Goal: Task Accomplishment & Management: Manage account settings

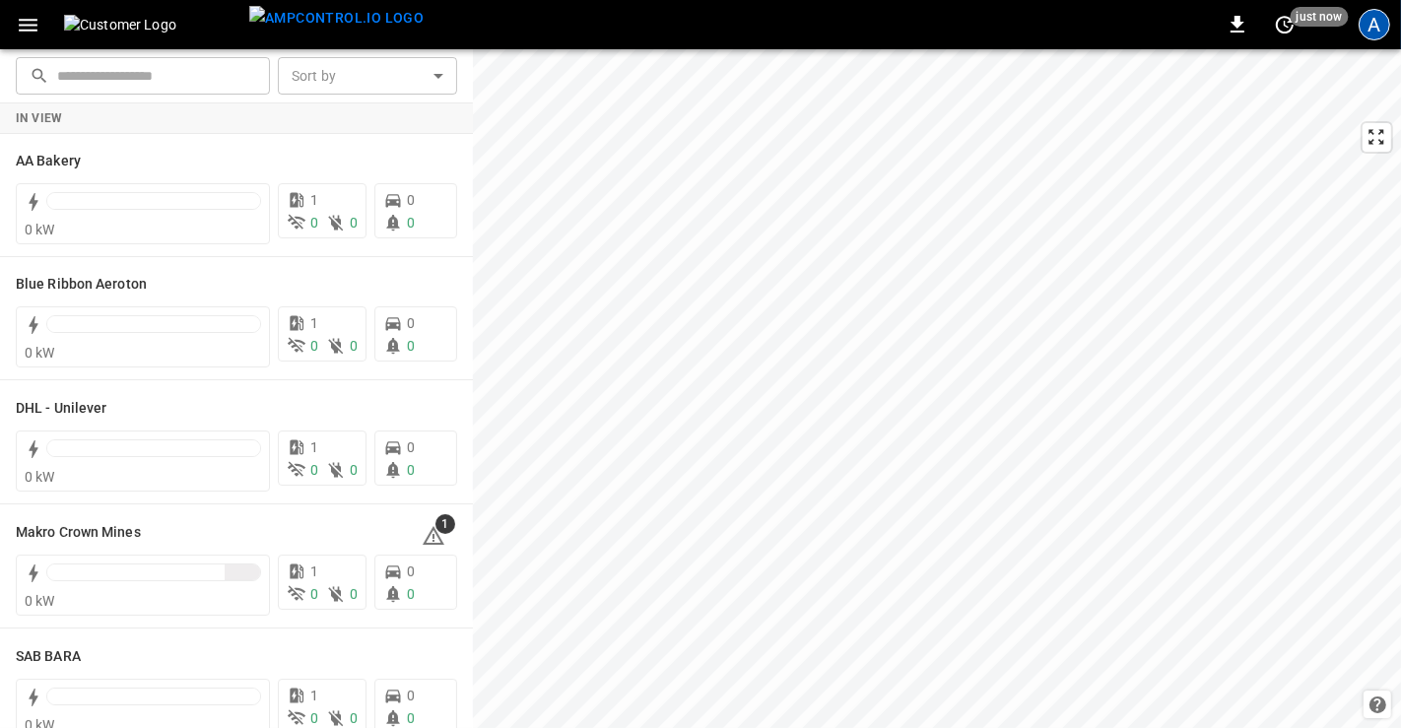
click at [1361, 24] on div "A" at bounding box center [1375, 25] width 32 height 32
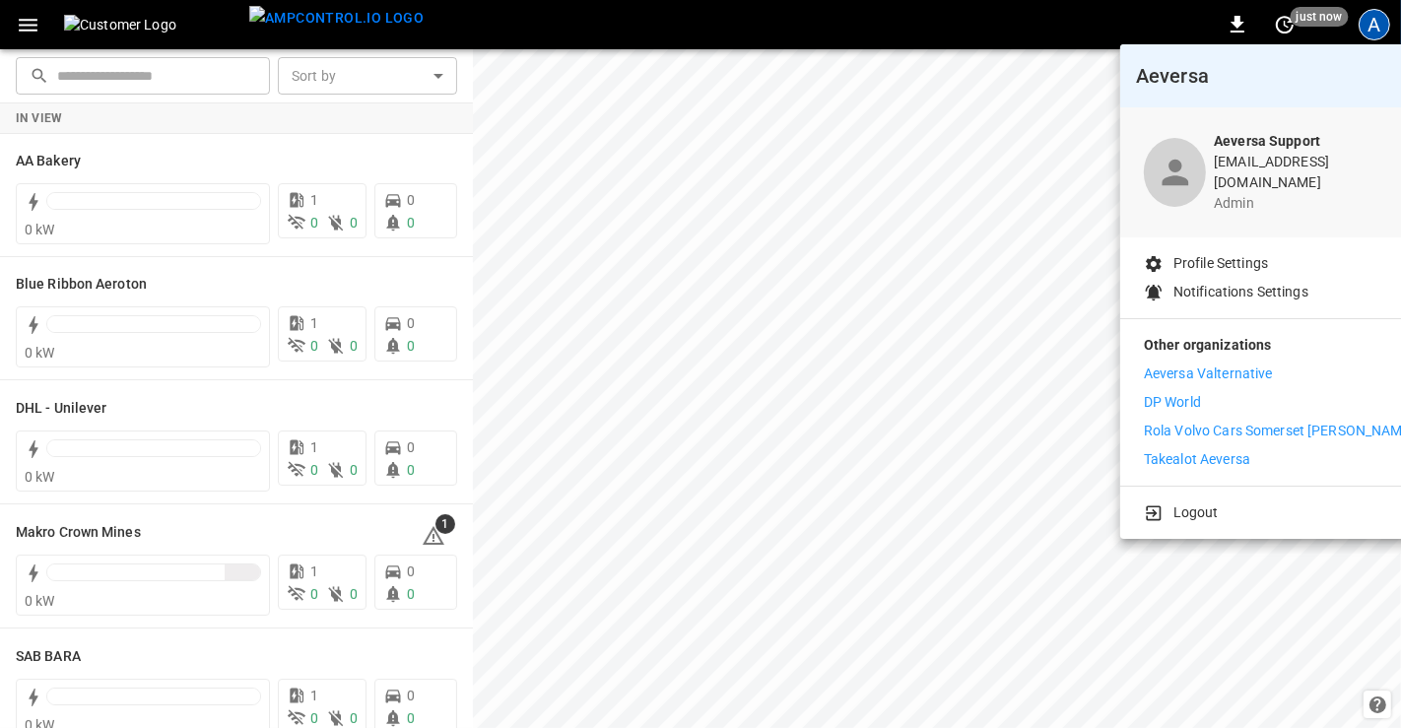
click at [1185, 421] on p "Rola Volvo Cars Somerset [PERSON_NAME]" at bounding box center [1279, 431] width 271 height 21
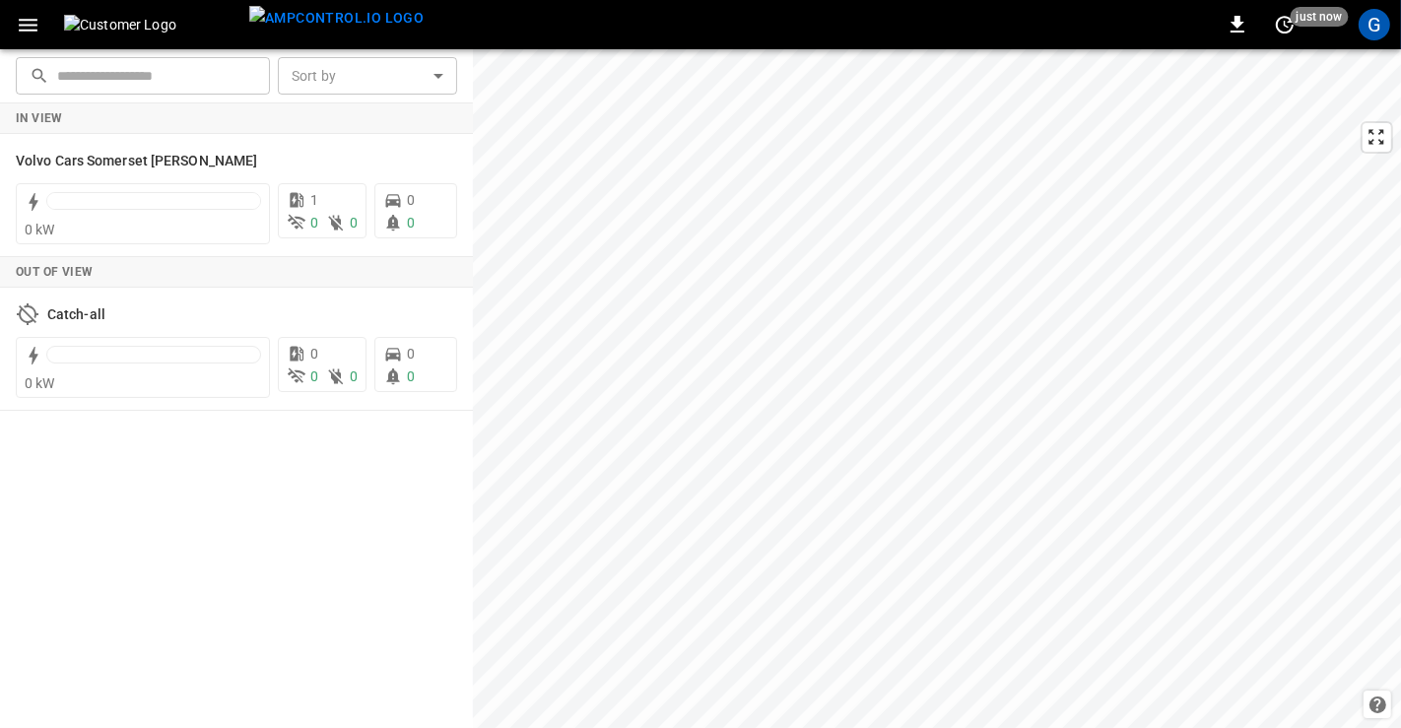
click at [32, 32] on icon "button" at bounding box center [28, 25] width 25 height 25
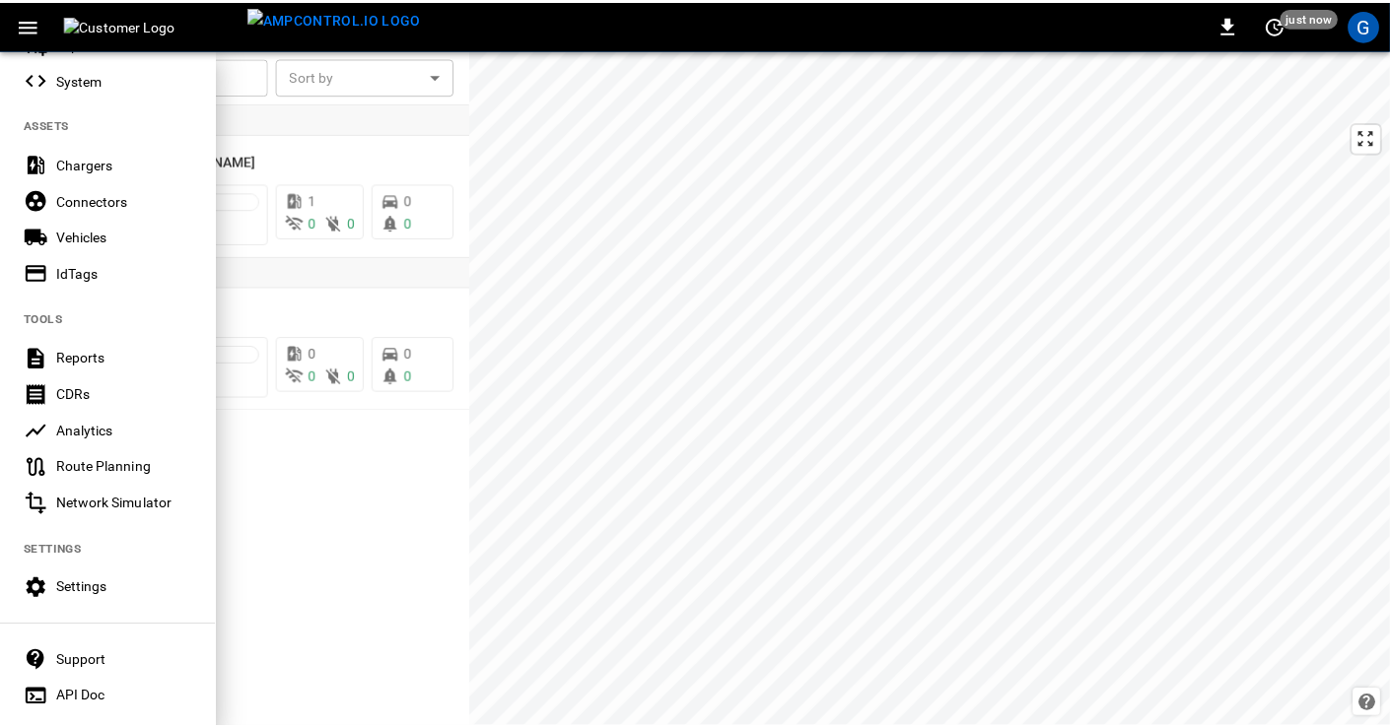
scroll to position [385, 0]
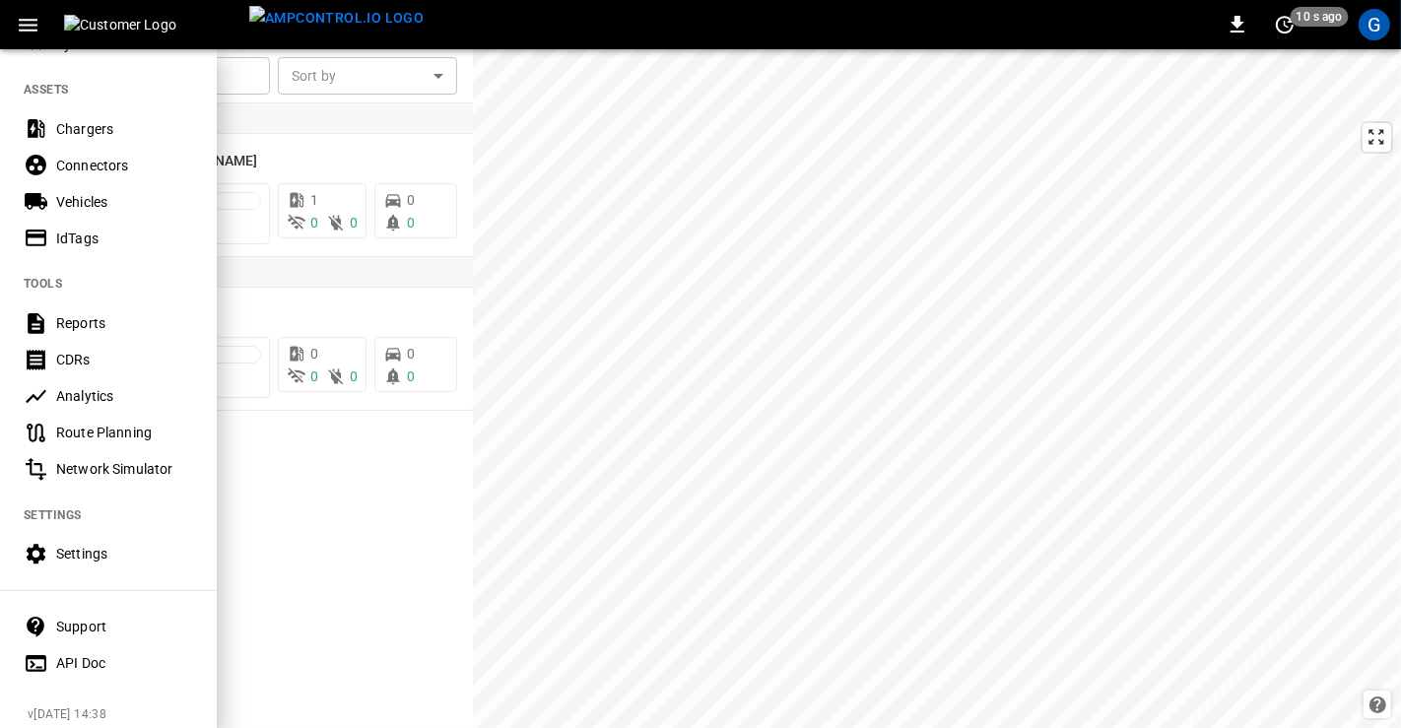
click at [73, 544] on div "Settings" at bounding box center [124, 554] width 137 height 20
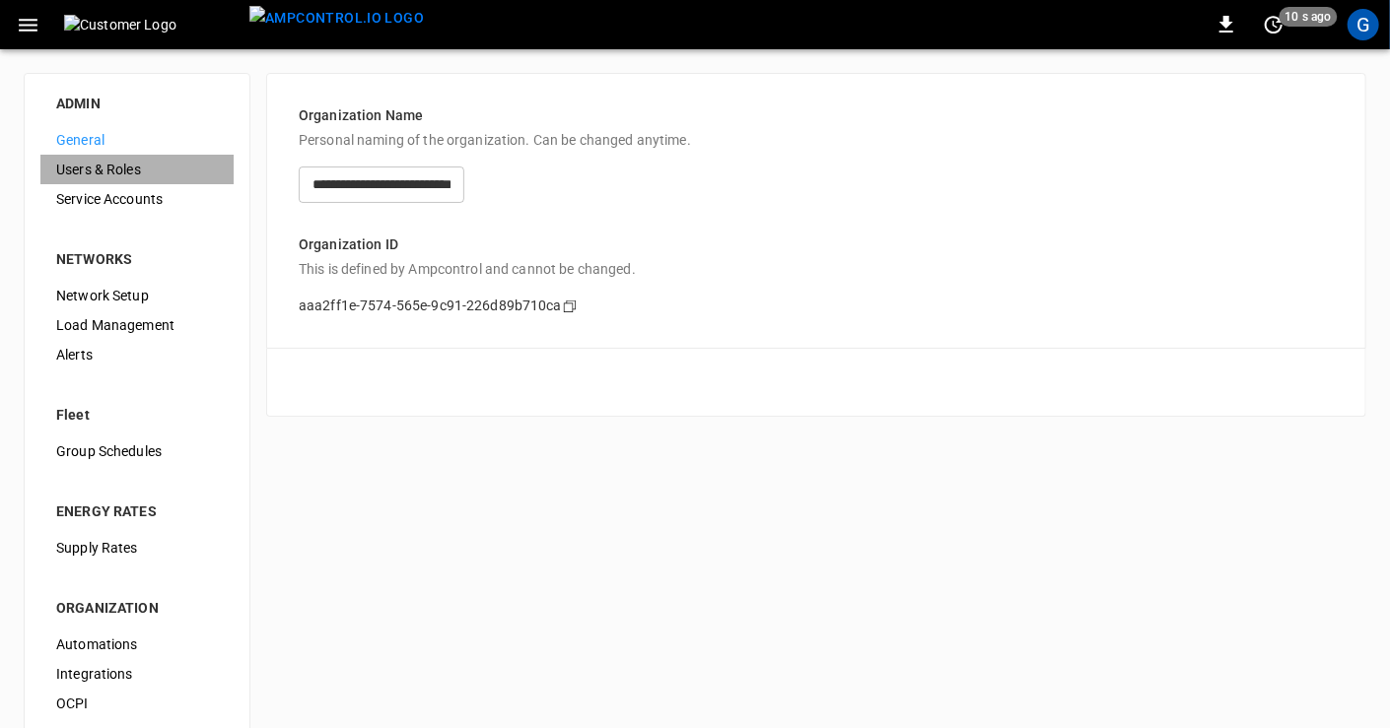
click at [125, 163] on span "Users & Roles" at bounding box center [137, 170] width 162 height 21
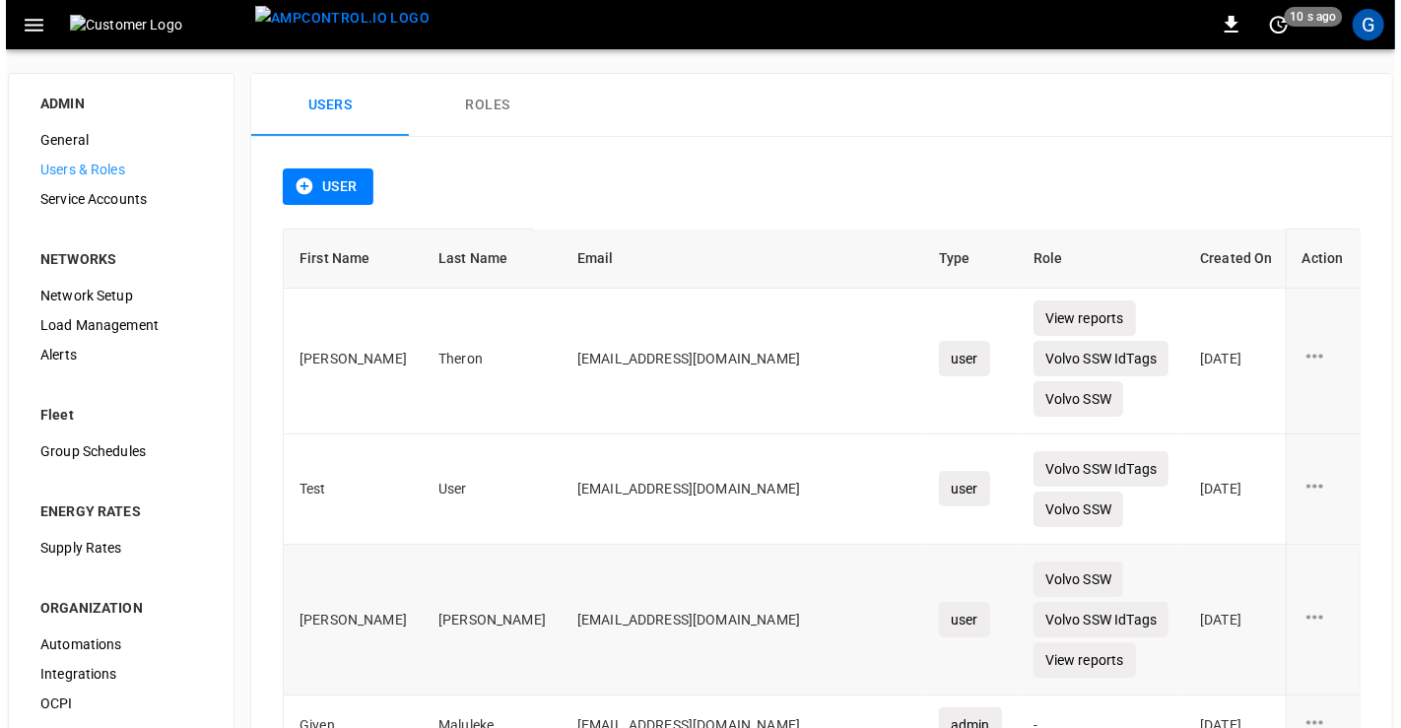
scroll to position [109, 0]
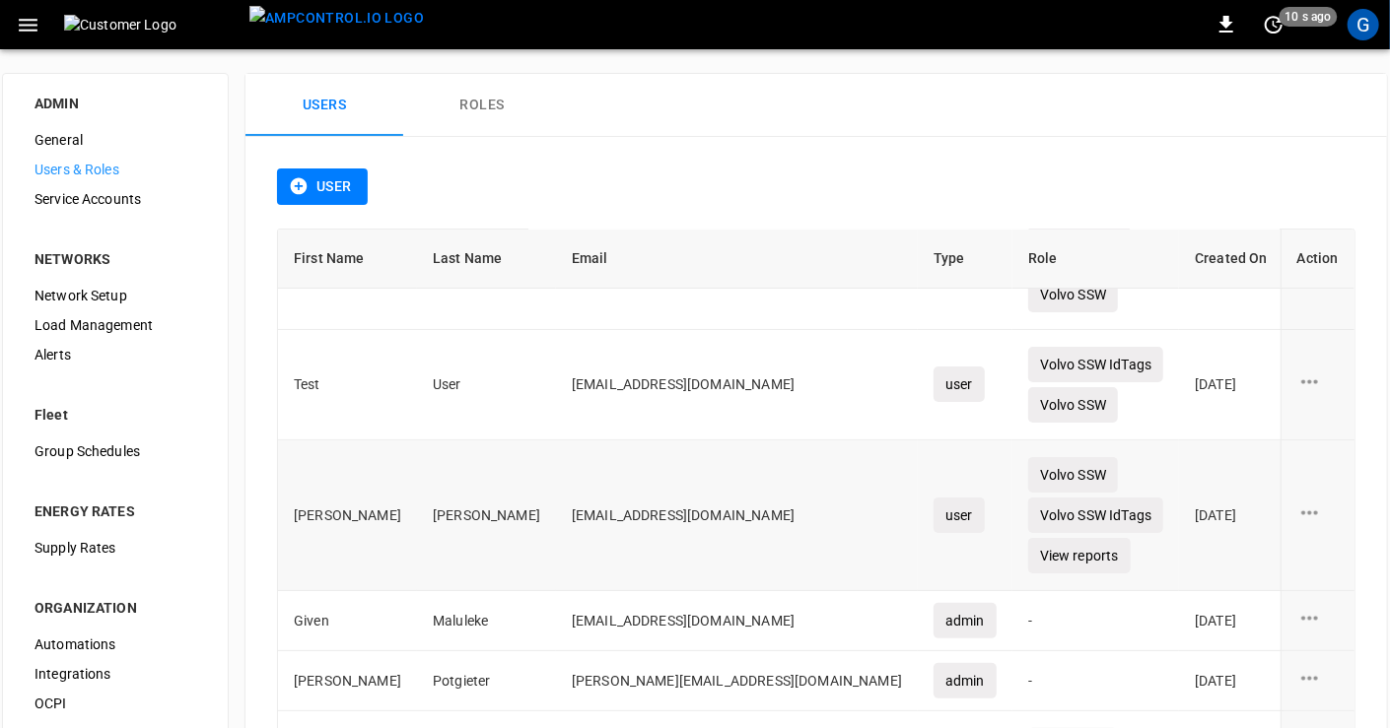
click at [1297, 509] on icon "user action options" at bounding box center [1309, 513] width 25 height 25
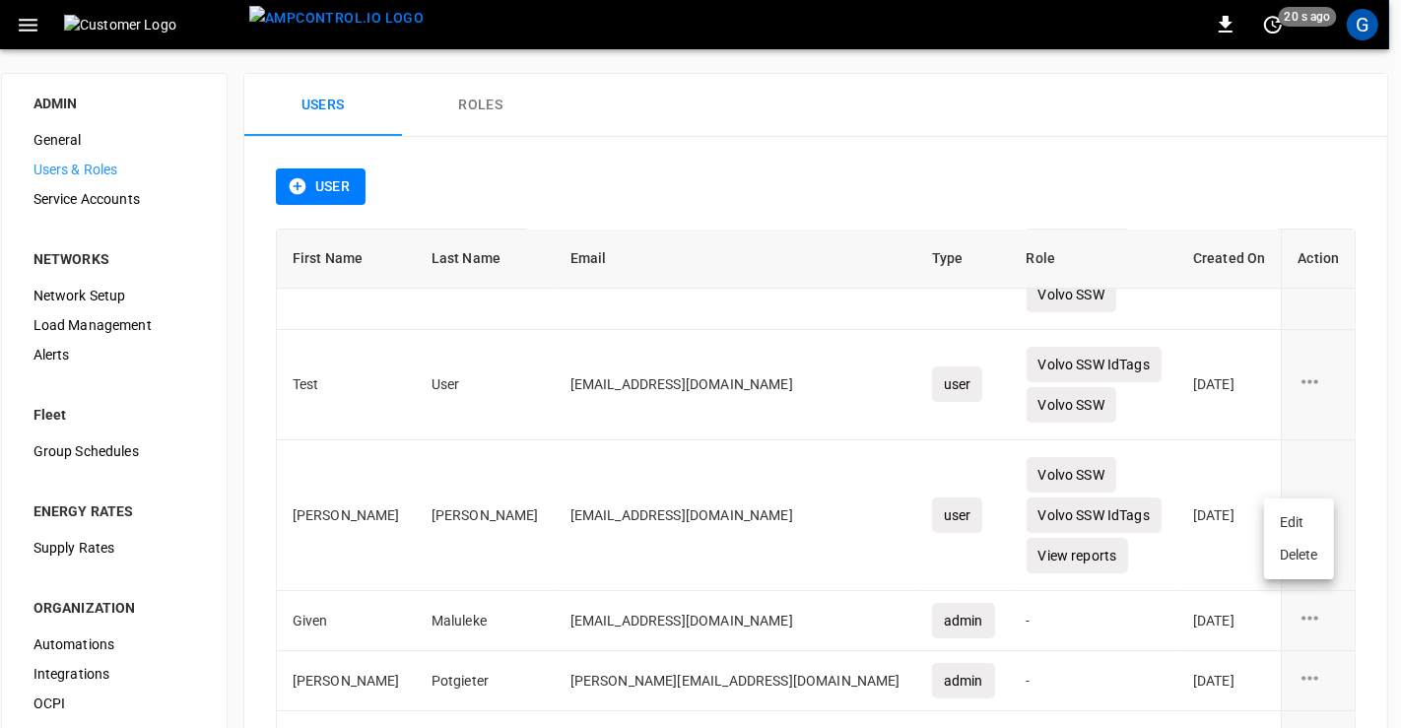
click at [1293, 521] on li "Edit" at bounding box center [1299, 523] width 70 height 33
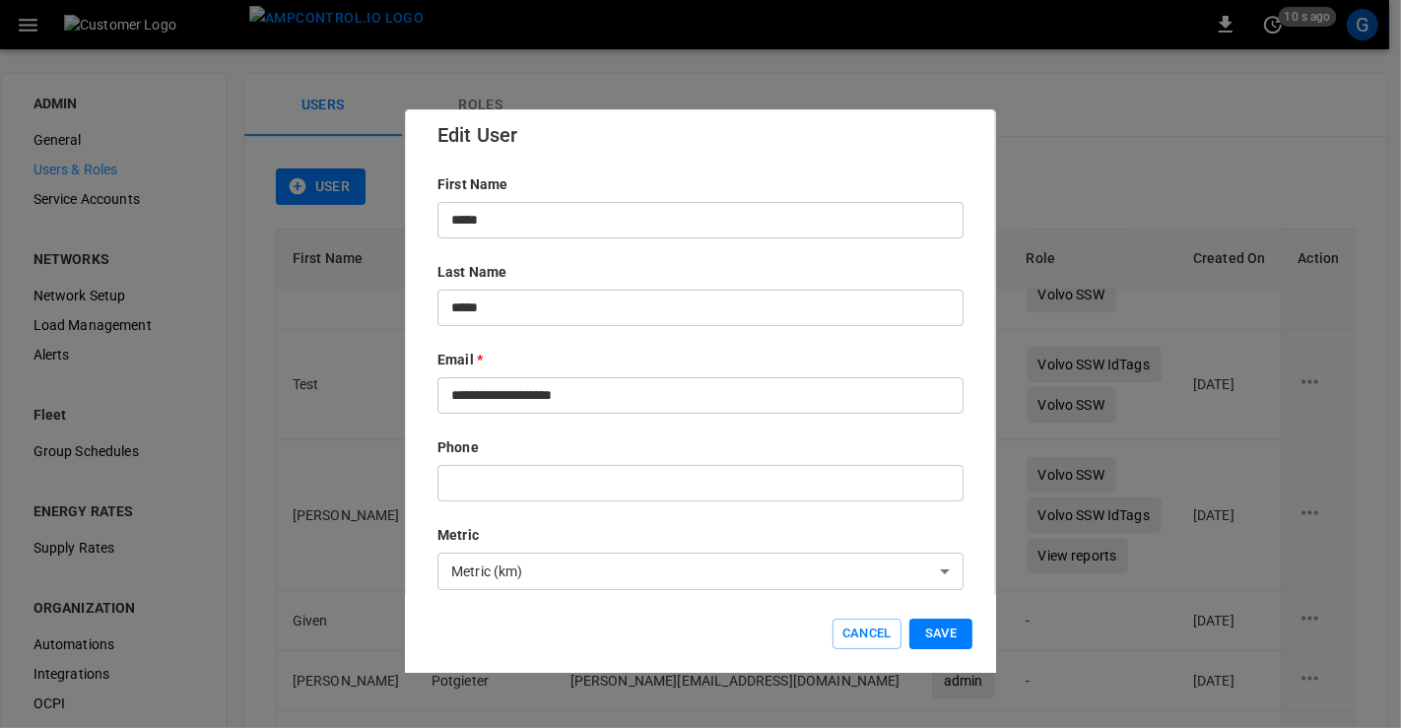
scroll to position [0, 0]
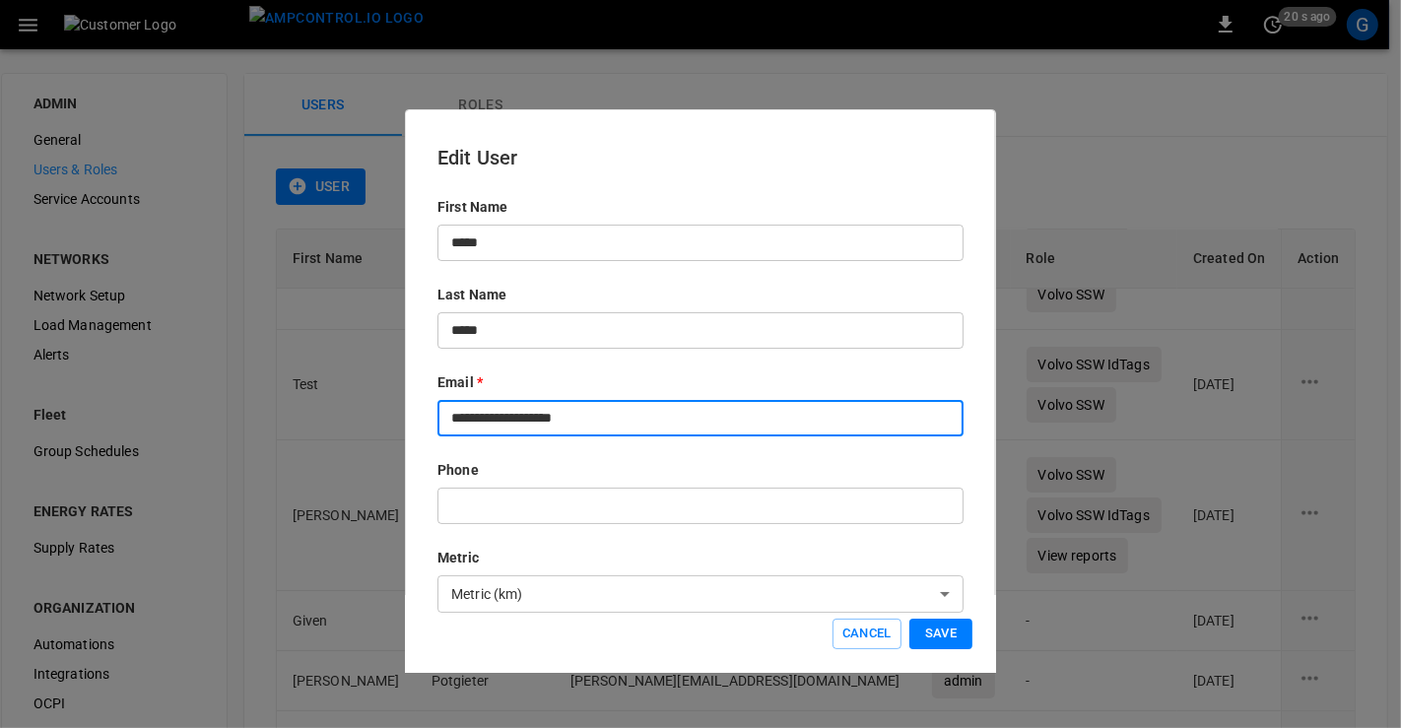
drag, startPoint x: 609, startPoint y: 420, endPoint x: 439, endPoint y: 421, distance: 170.5
click at [439, 421] on input "**********" at bounding box center [701, 418] width 526 height 36
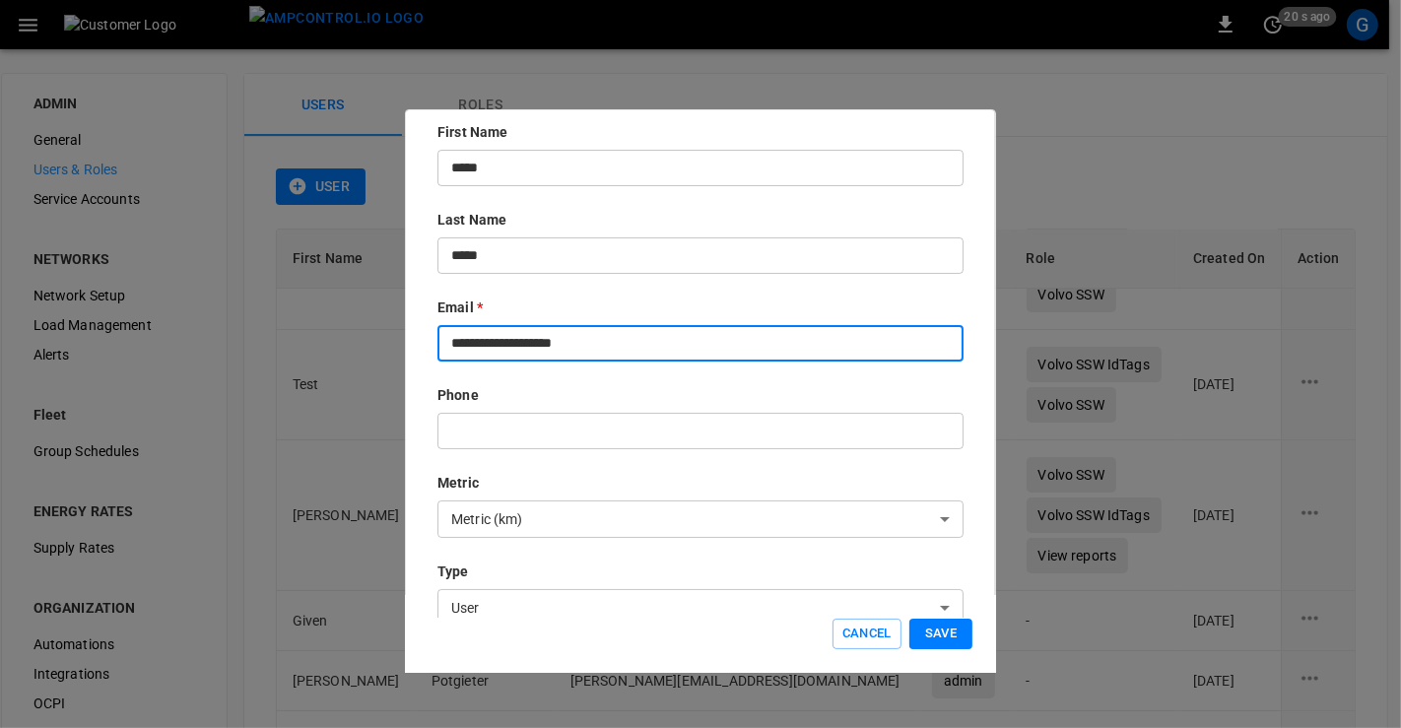
scroll to position [109, 0]
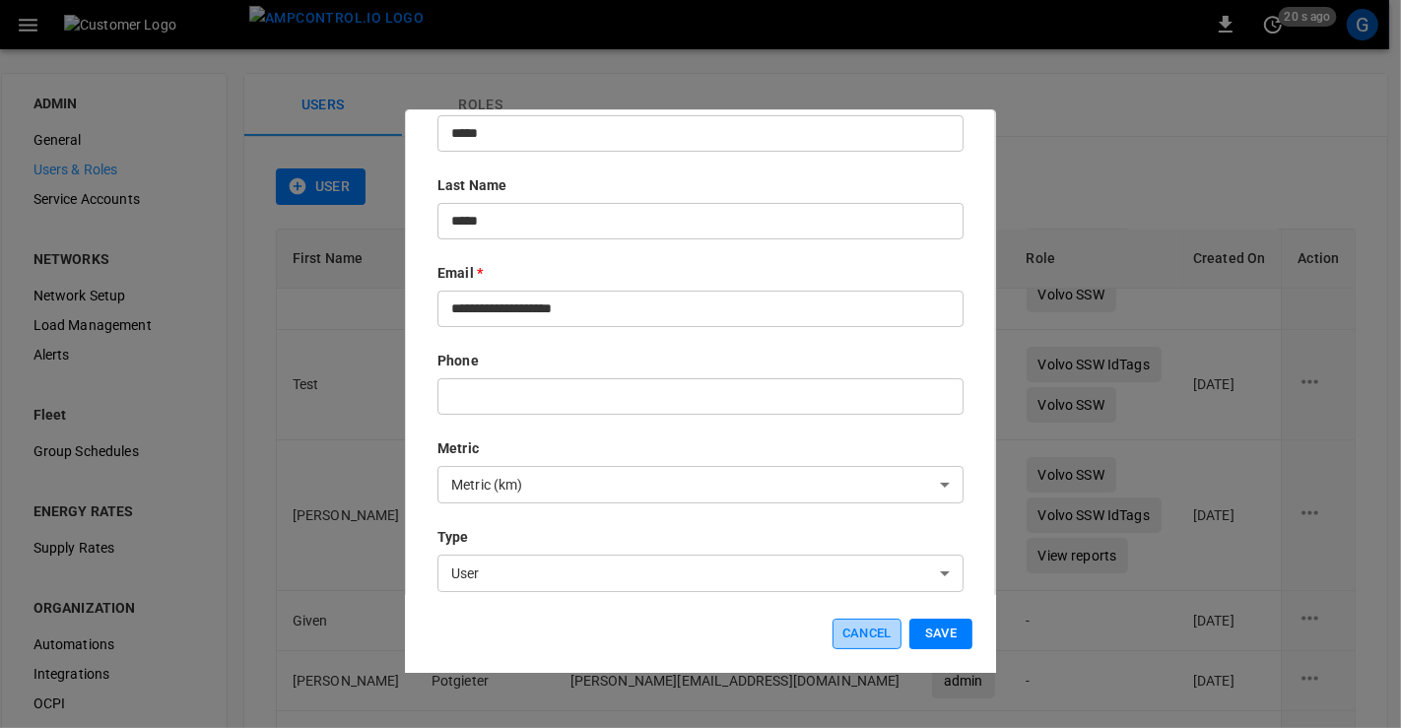
click at [864, 635] on button "Cancel" at bounding box center [867, 634] width 69 height 31
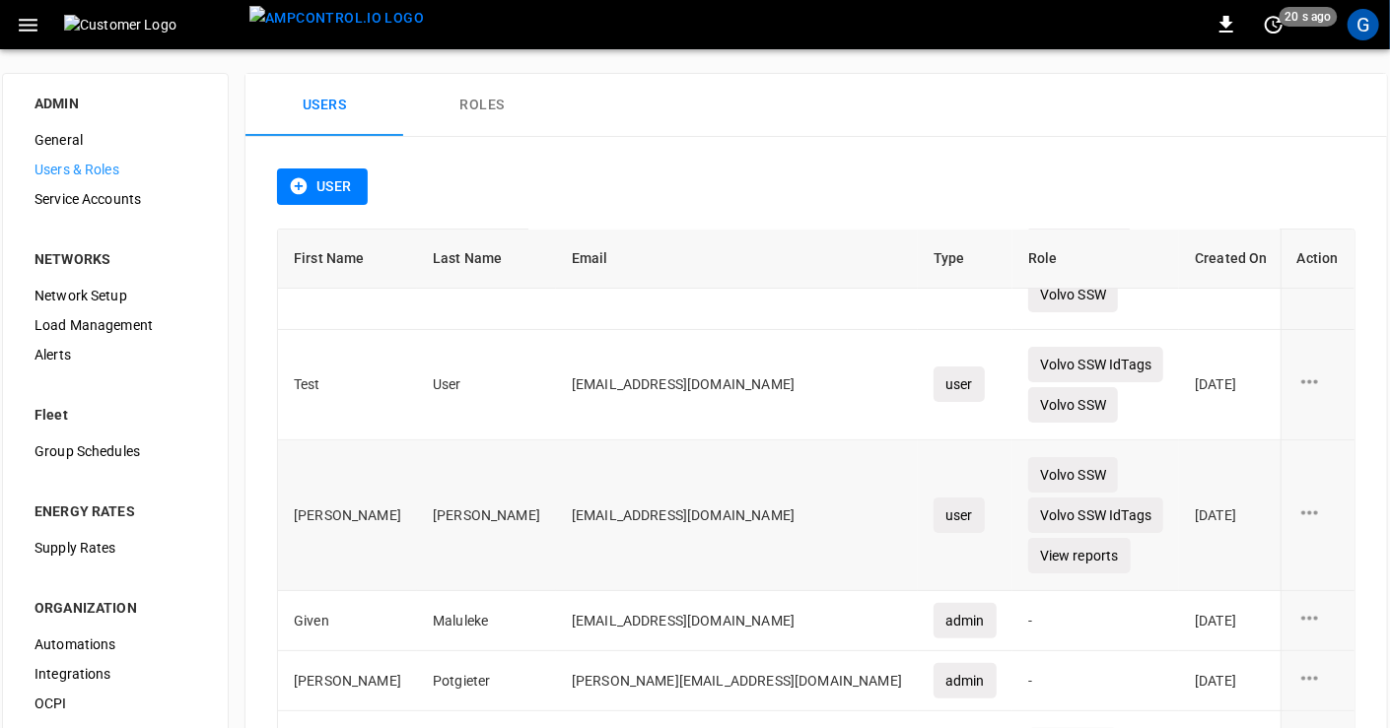
click at [1297, 516] on icon "user action options" at bounding box center [1309, 513] width 25 height 25
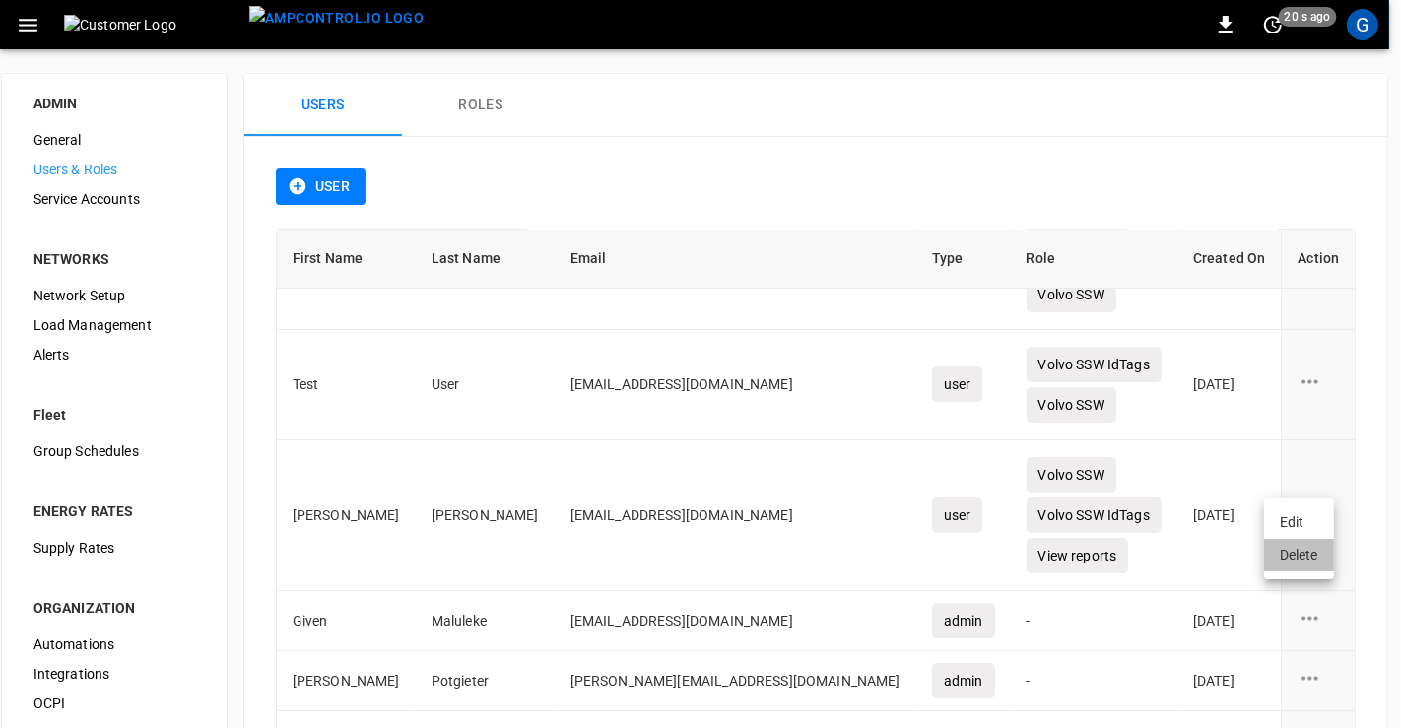
click at [1299, 550] on li "Delete" at bounding box center [1299, 555] width 70 height 33
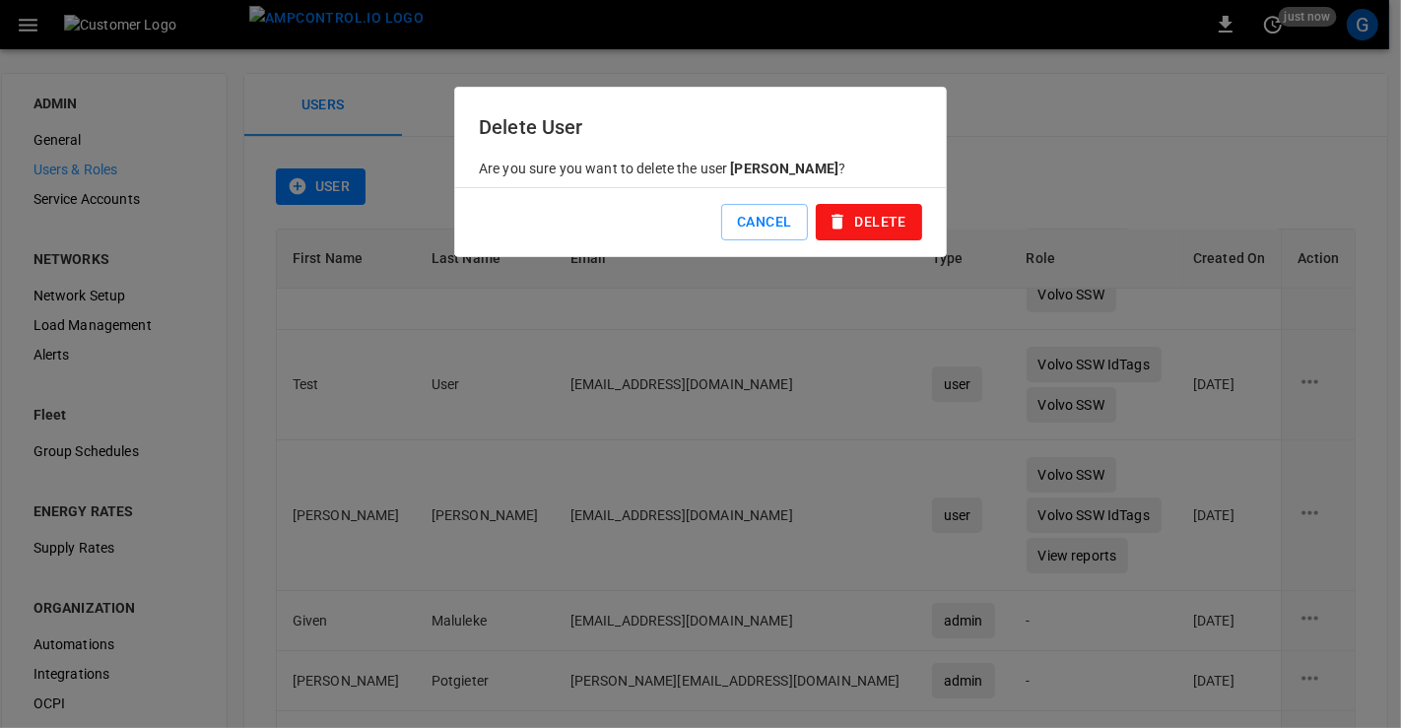
click at [867, 218] on button "Delete" at bounding box center [869, 222] width 106 height 36
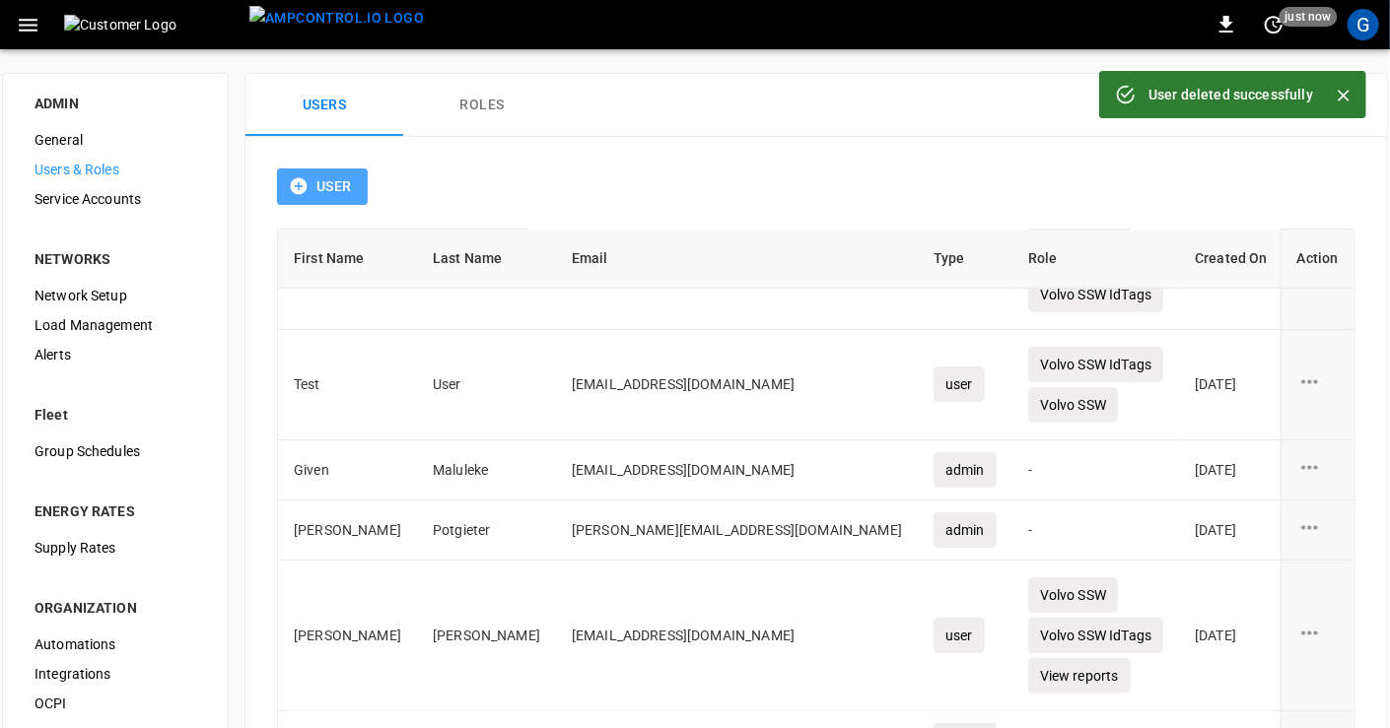
click at [307, 192] on icon "button" at bounding box center [299, 186] width 17 height 17
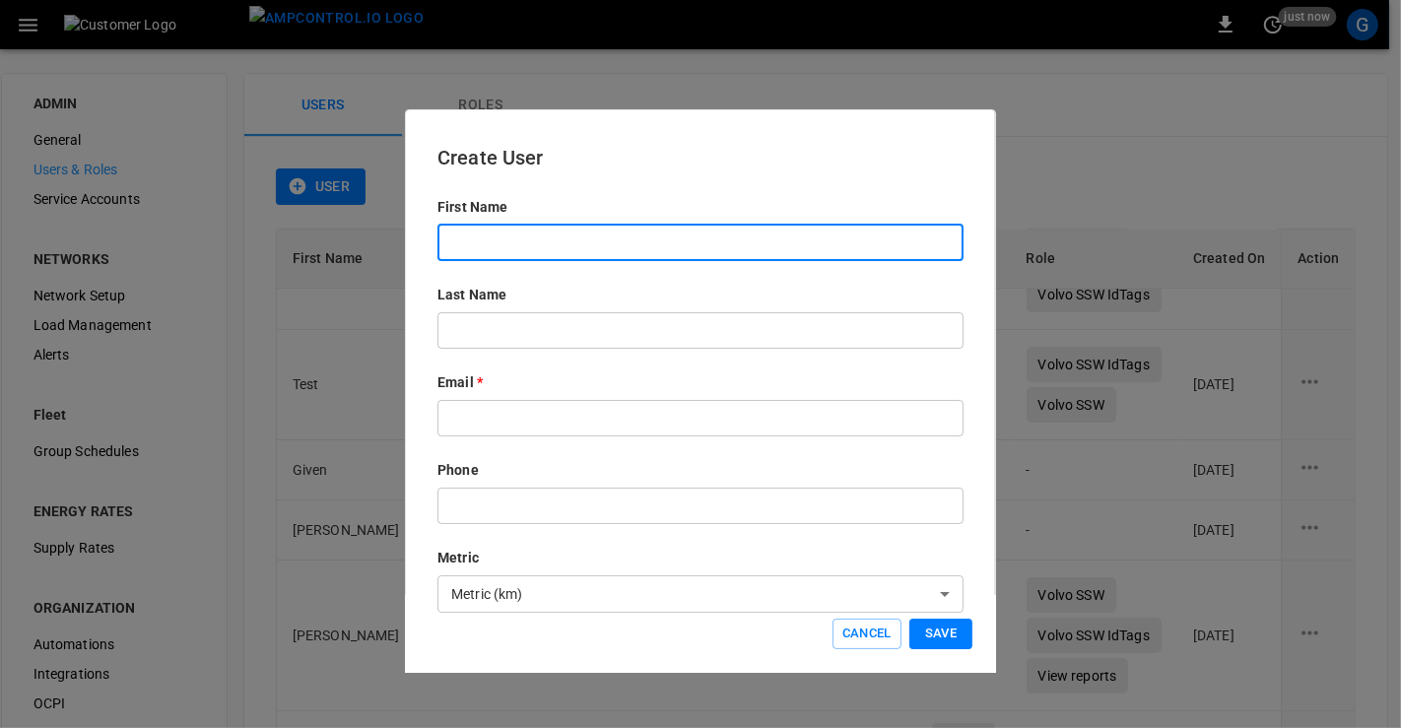
click at [490, 246] on input "text" at bounding box center [701, 243] width 526 height 36
type input "*****"
click at [478, 328] on input "text" at bounding box center [701, 330] width 526 height 36
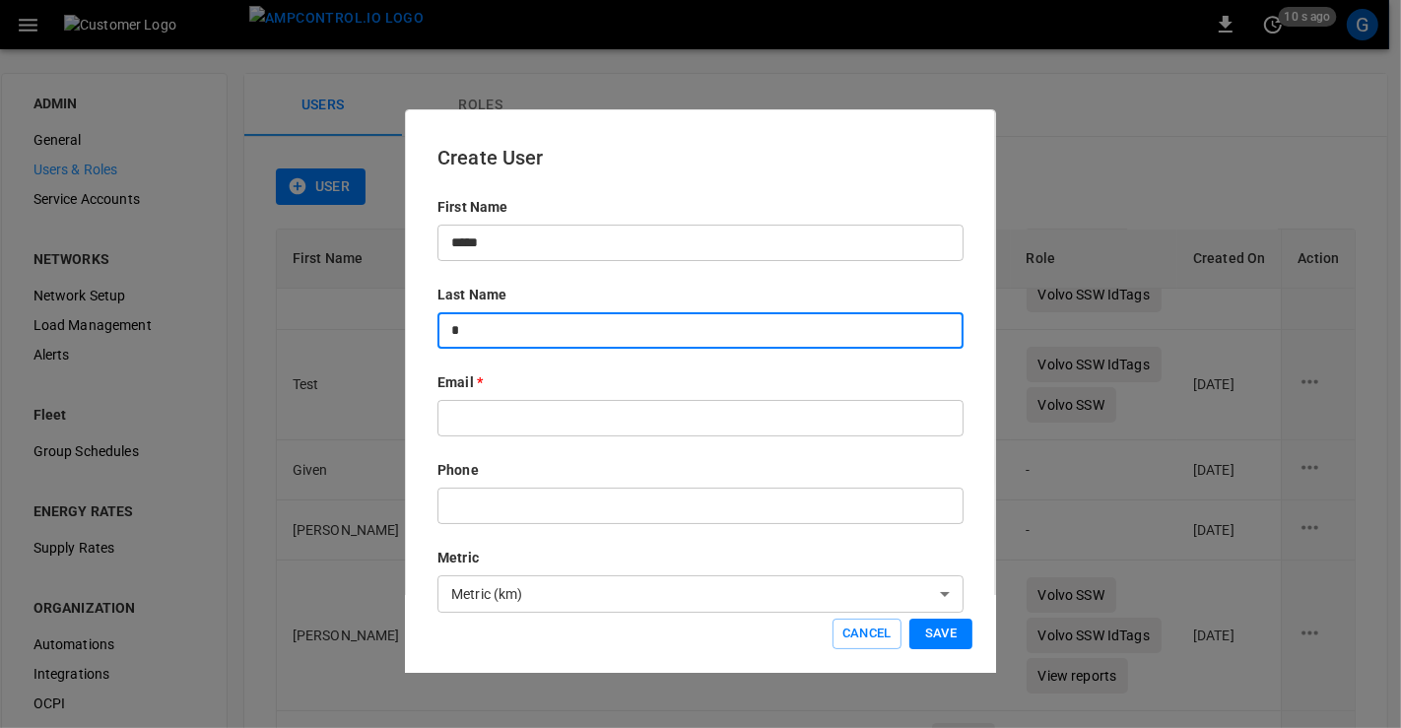
type input "*****"
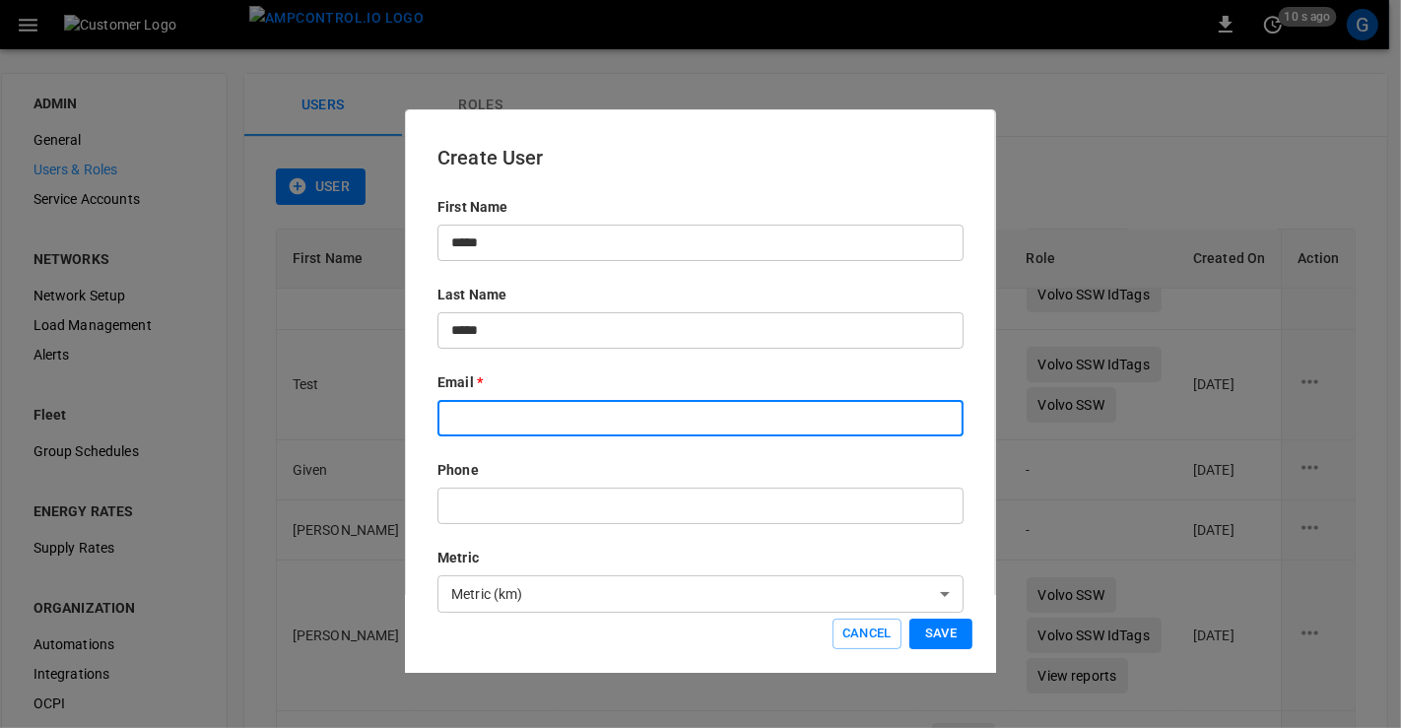
click at [492, 413] on input "text" at bounding box center [701, 418] width 526 height 36
paste input "**********"
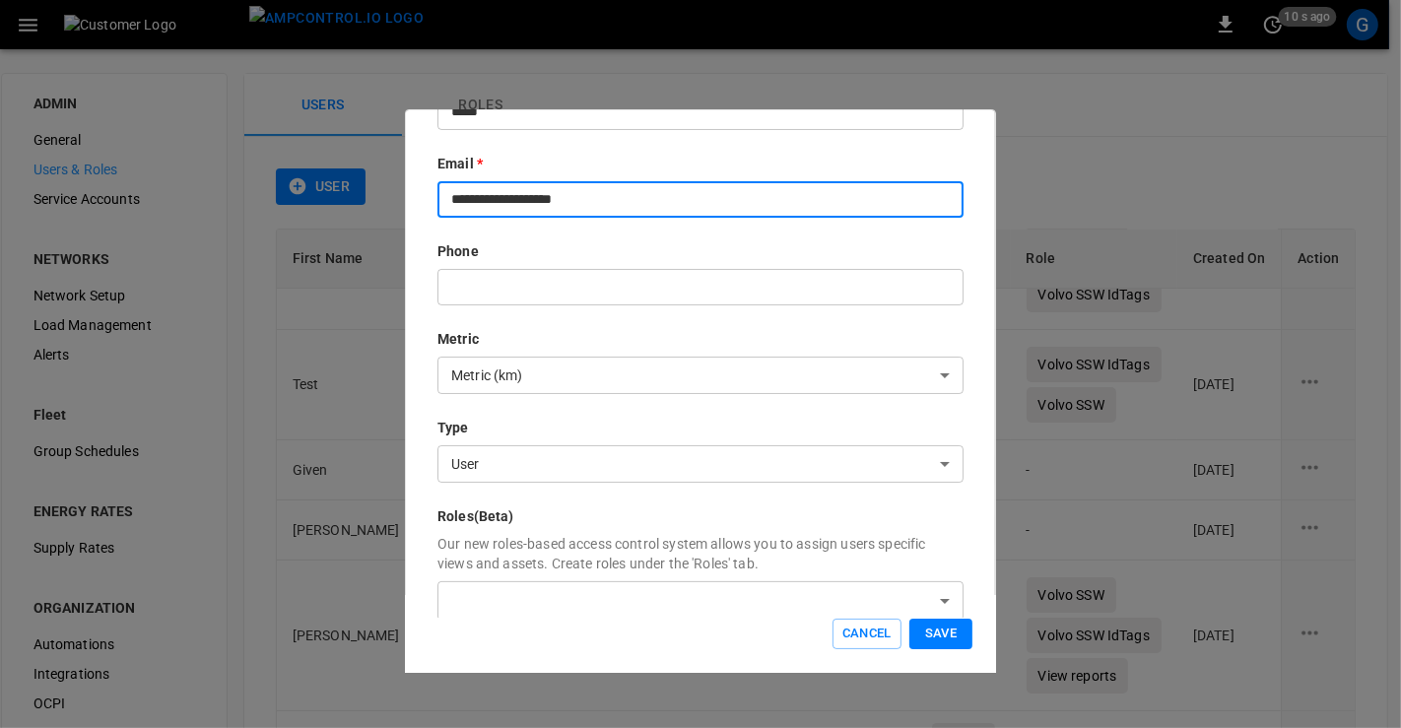
scroll to position [328, 0]
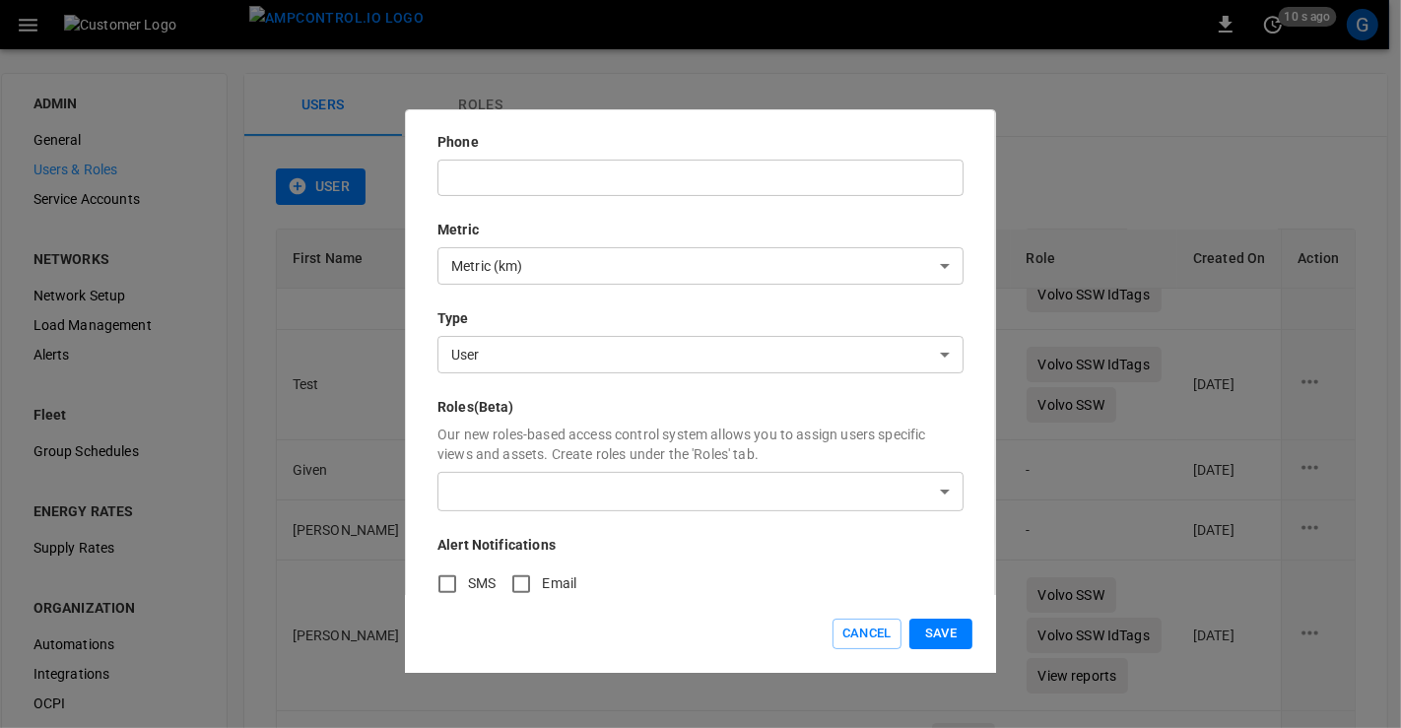
type input "**********"
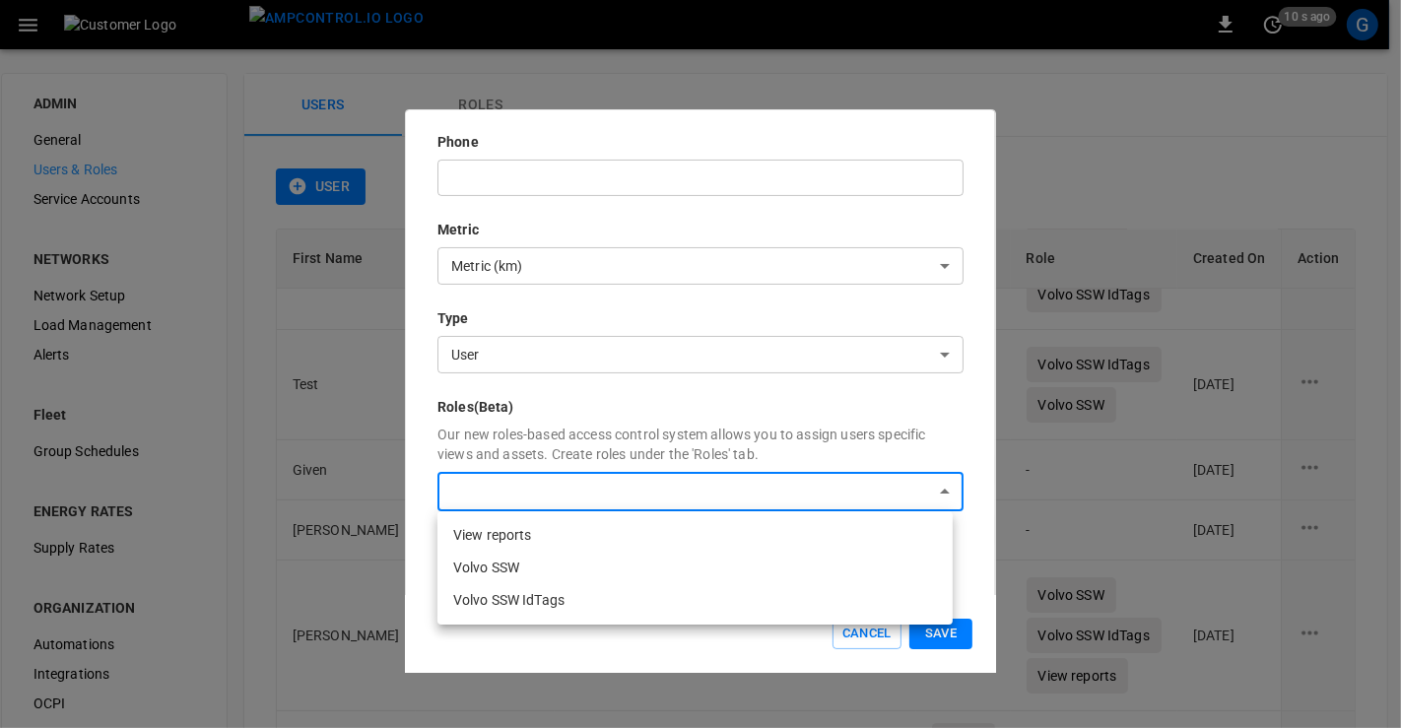
click at [531, 480] on body "0 10 s ago G ADMIN General Users & Roles Service Accounts NETWORKS Network Setu…" at bounding box center [700, 452] width 1401 height 905
click at [492, 537] on li "View reports" at bounding box center [695, 535] width 515 height 33
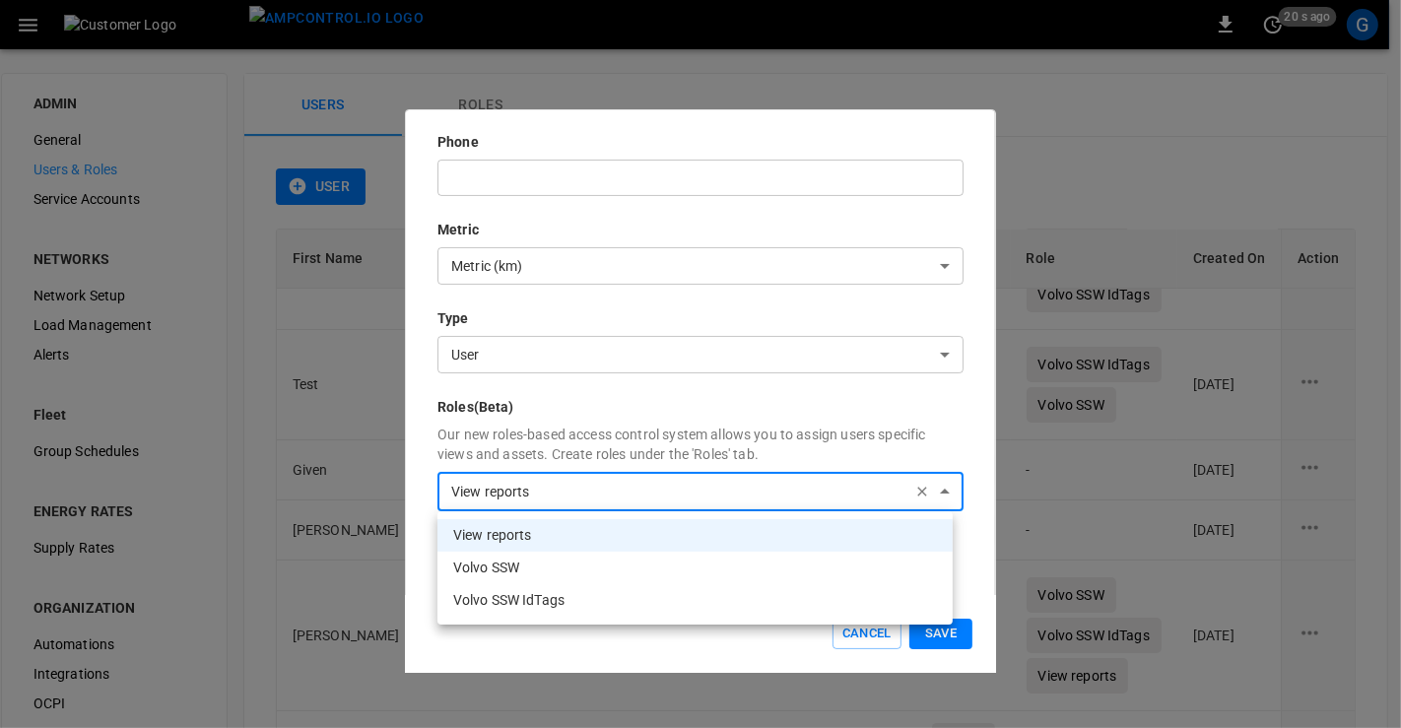
click at [521, 567] on li "Volvo SSW" at bounding box center [695, 568] width 515 height 33
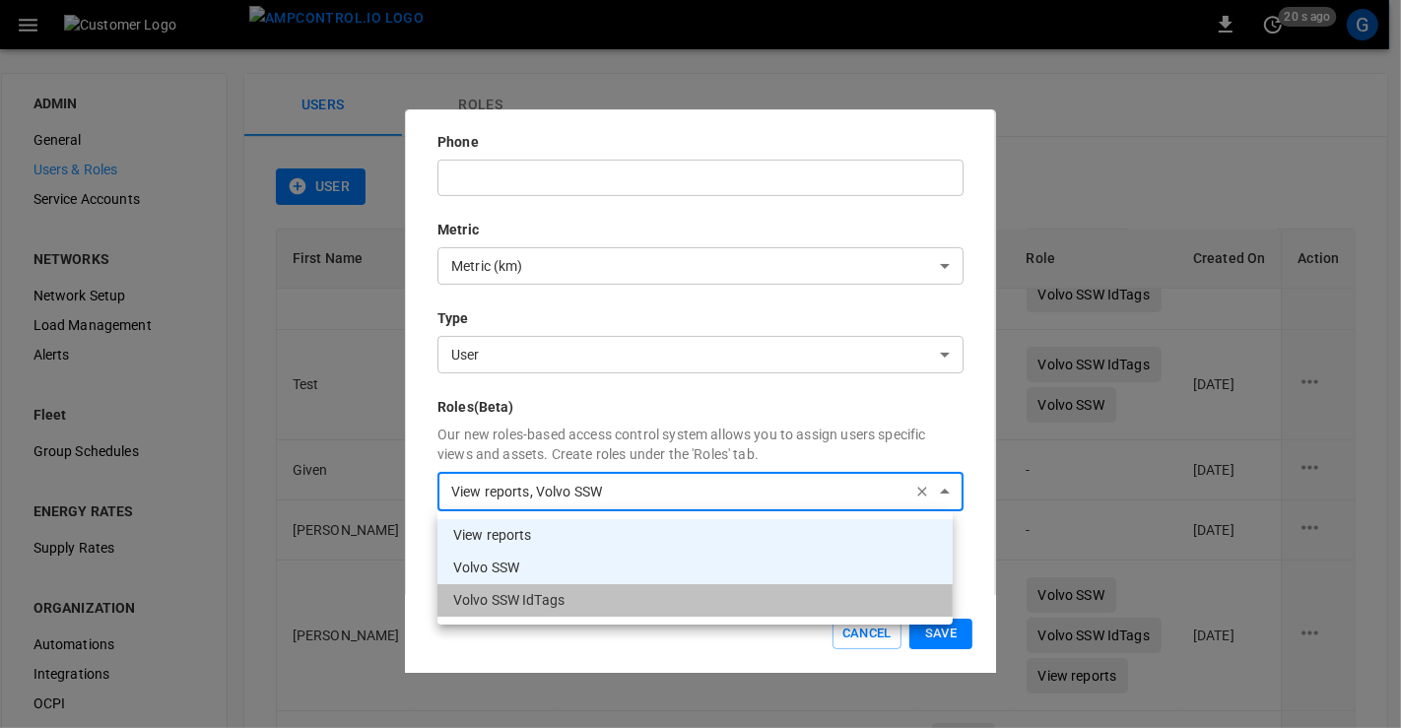
click at [540, 609] on li "Volvo SSW IdTags" at bounding box center [695, 600] width 515 height 33
type input "**********"
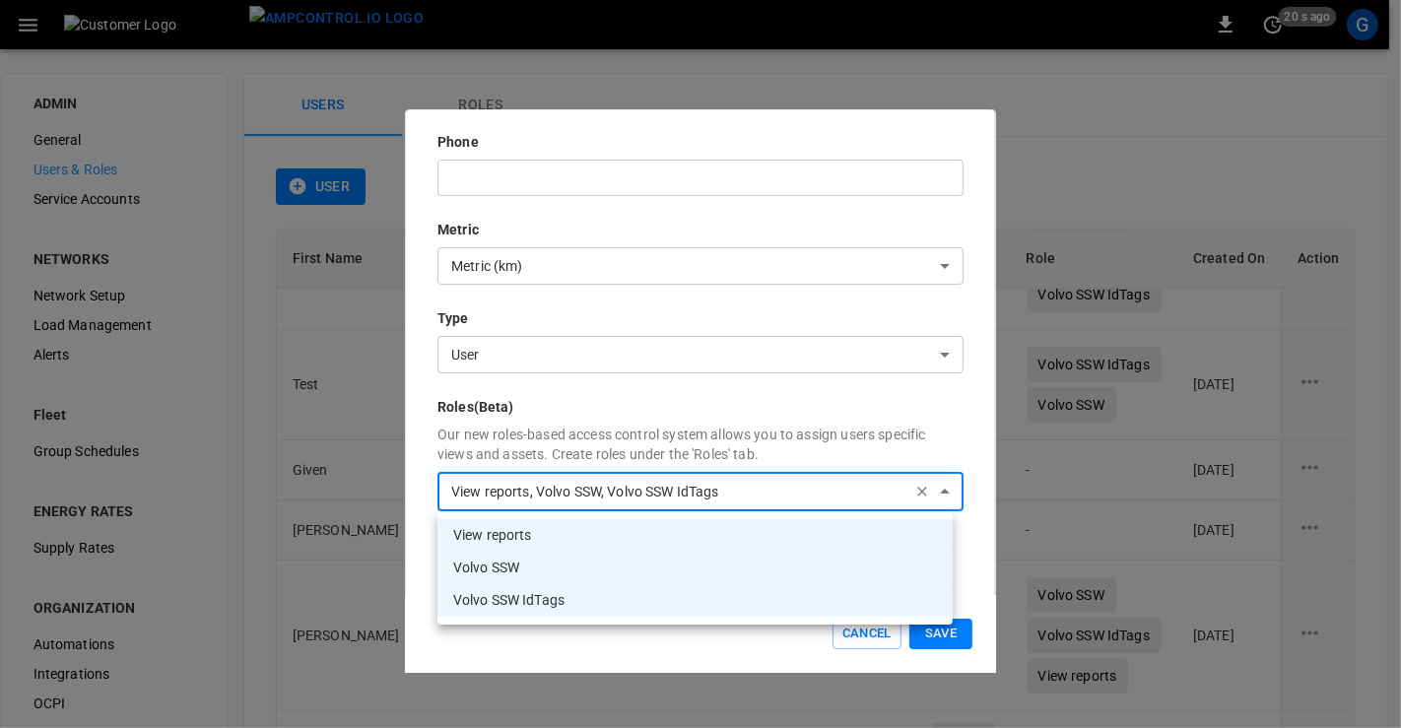
click at [967, 441] on div at bounding box center [700, 364] width 1401 height 728
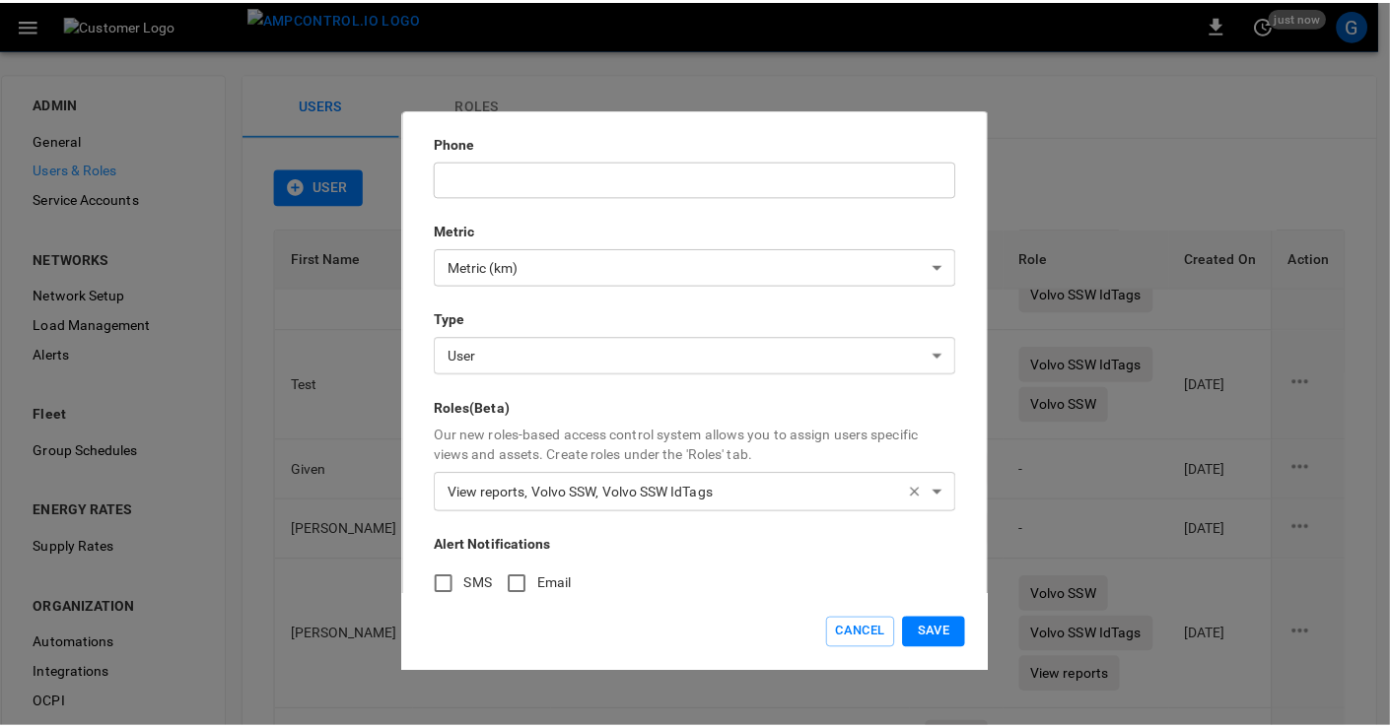
scroll to position [357, 0]
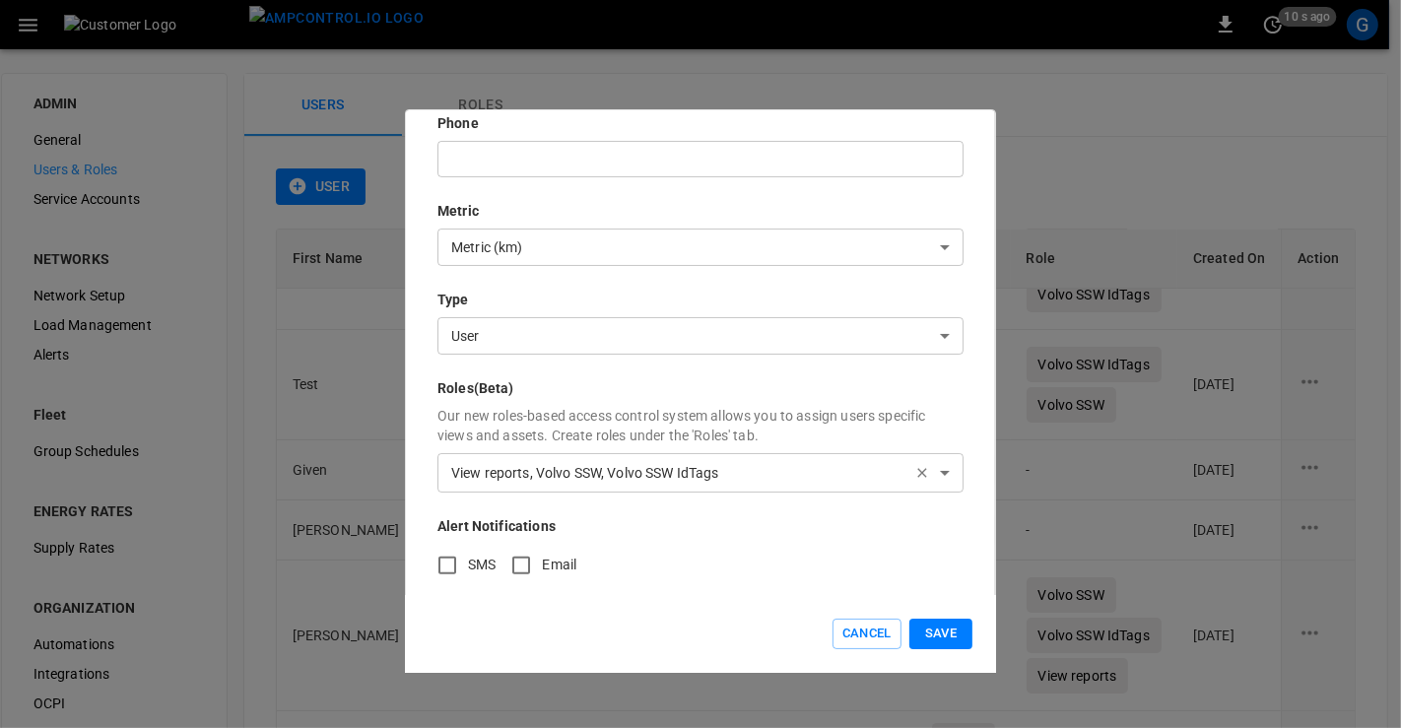
click at [937, 639] on button "Save" at bounding box center [941, 634] width 63 height 31
